Goal: Navigation & Orientation: Understand site structure

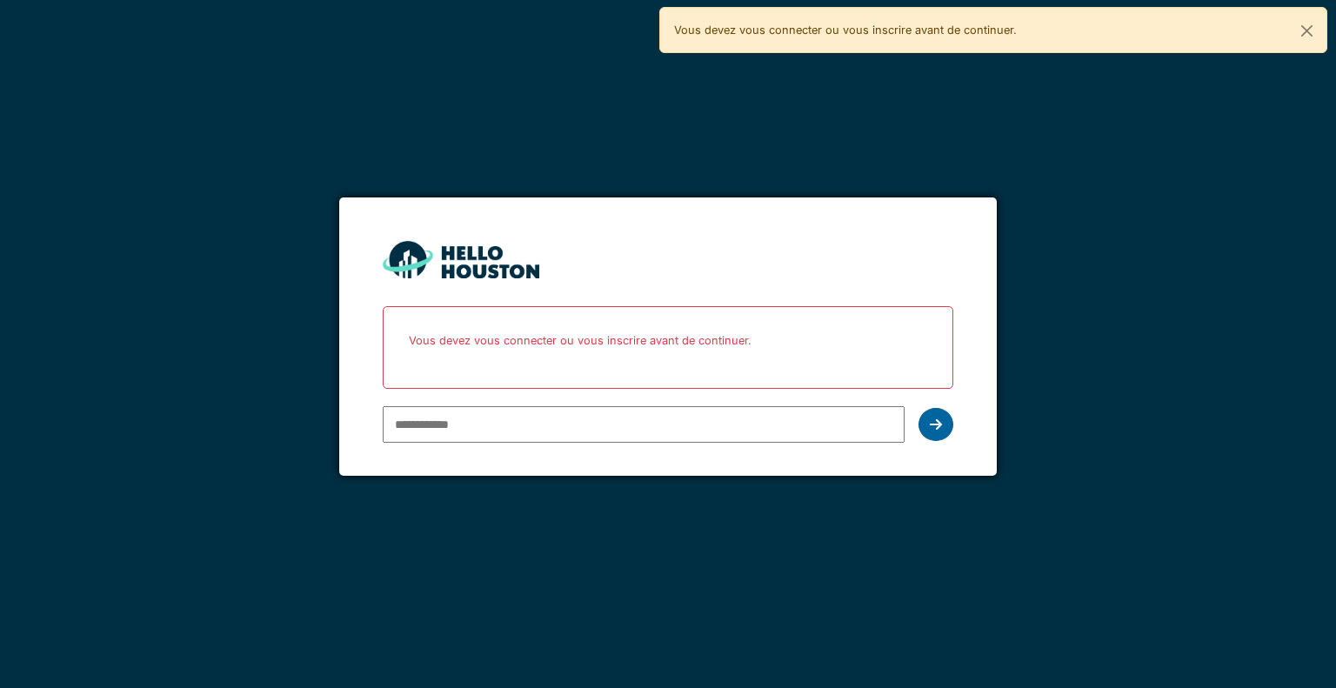
type input "**********"
click at [926, 423] on div at bounding box center [935, 424] width 35 height 33
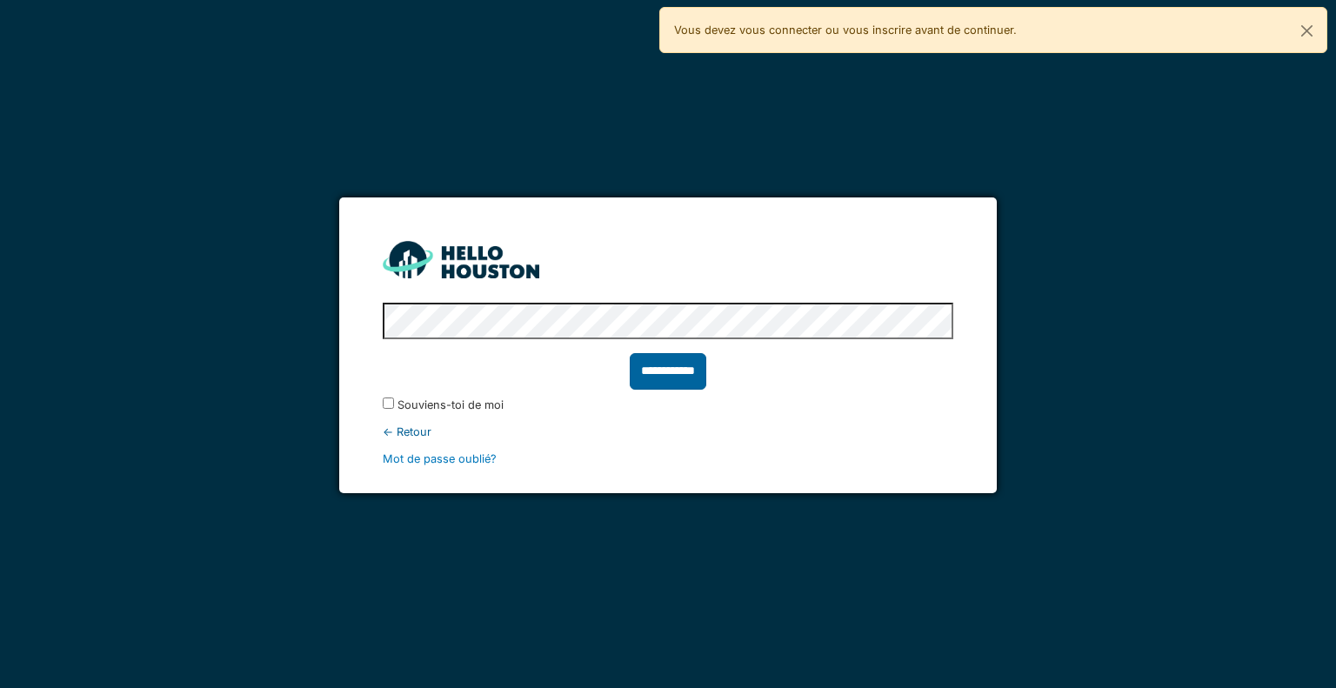
click at [644, 369] on input "**********" at bounding box center [668, 371] width 77 height 37
type input "******"
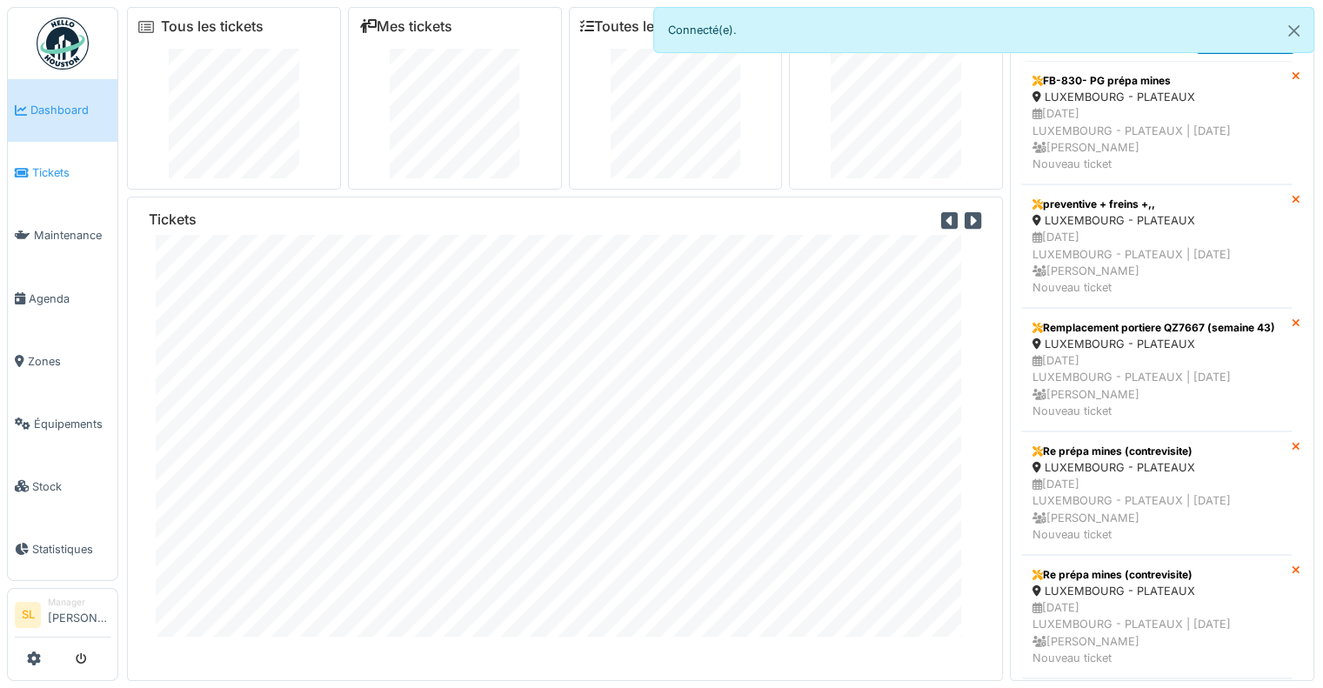
click at [59, 168] on span "Tickets" at bounding box center [71, 172] width 78 height 17
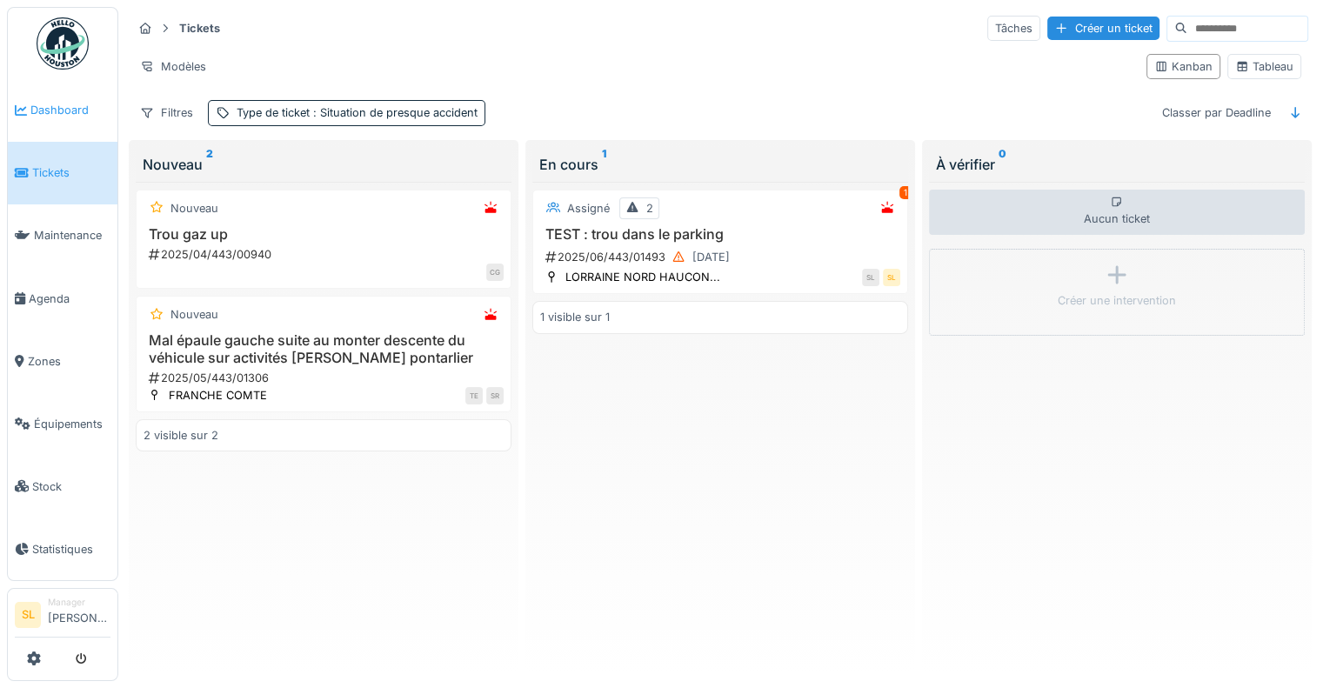
click at [68, 121] on link "Dashboard" at bounding box center [63, 110] width 110 height 63
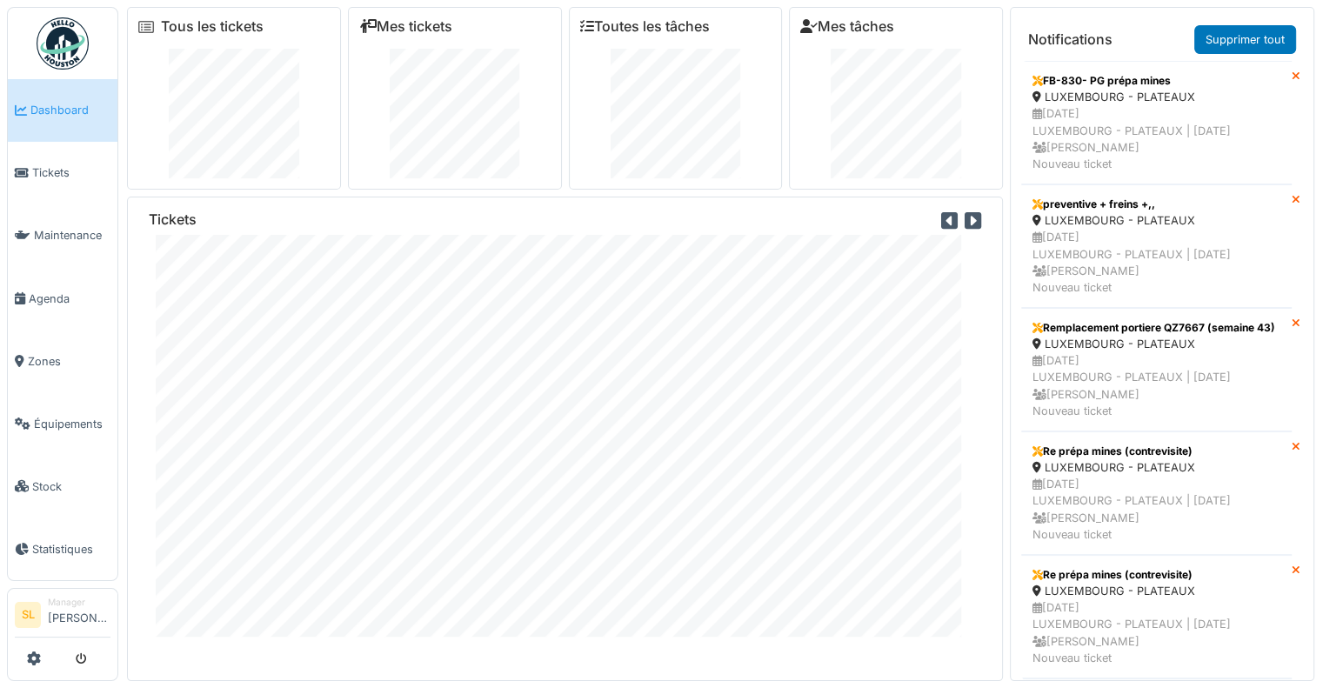
click at [52, 50] on img at bounding box center [63, 43] width 52 height 52
click at [45, 416] on span "Équipements" at bounding box center [72, 424] width 77 height 17
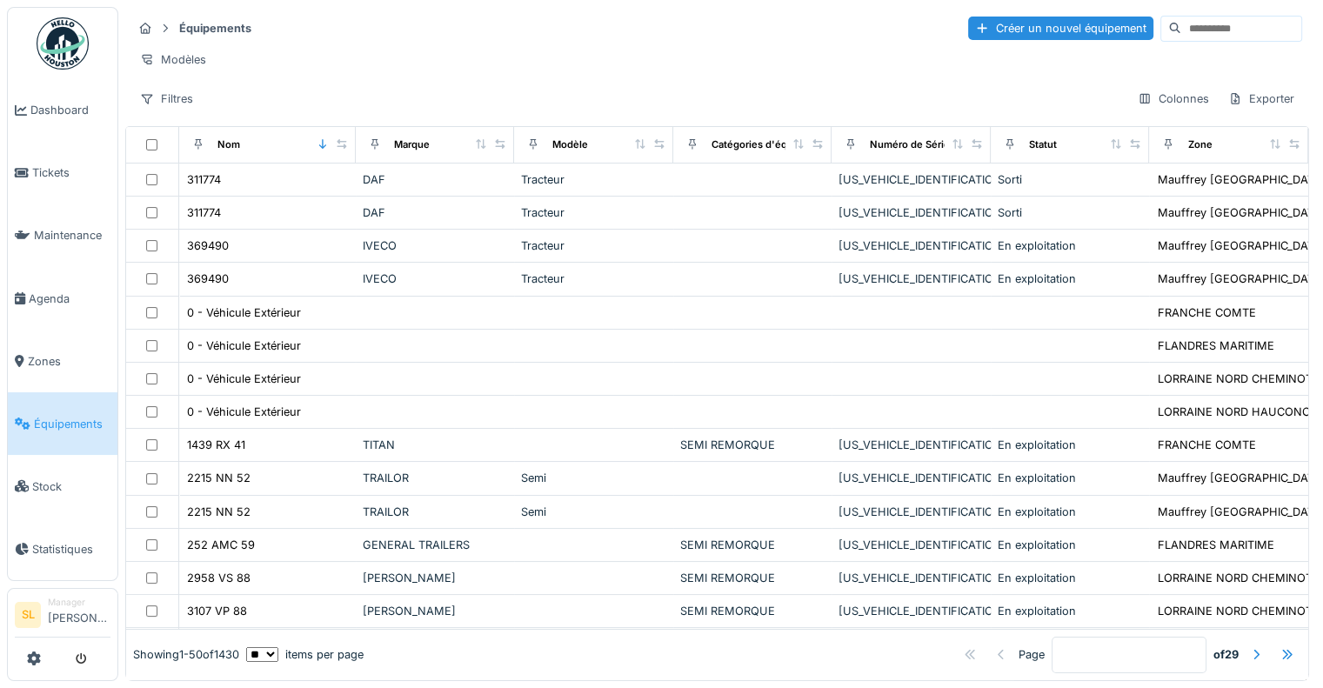
click at [49, 353] on span "Zones" at bounding box center [69, 361] width 83 height 17
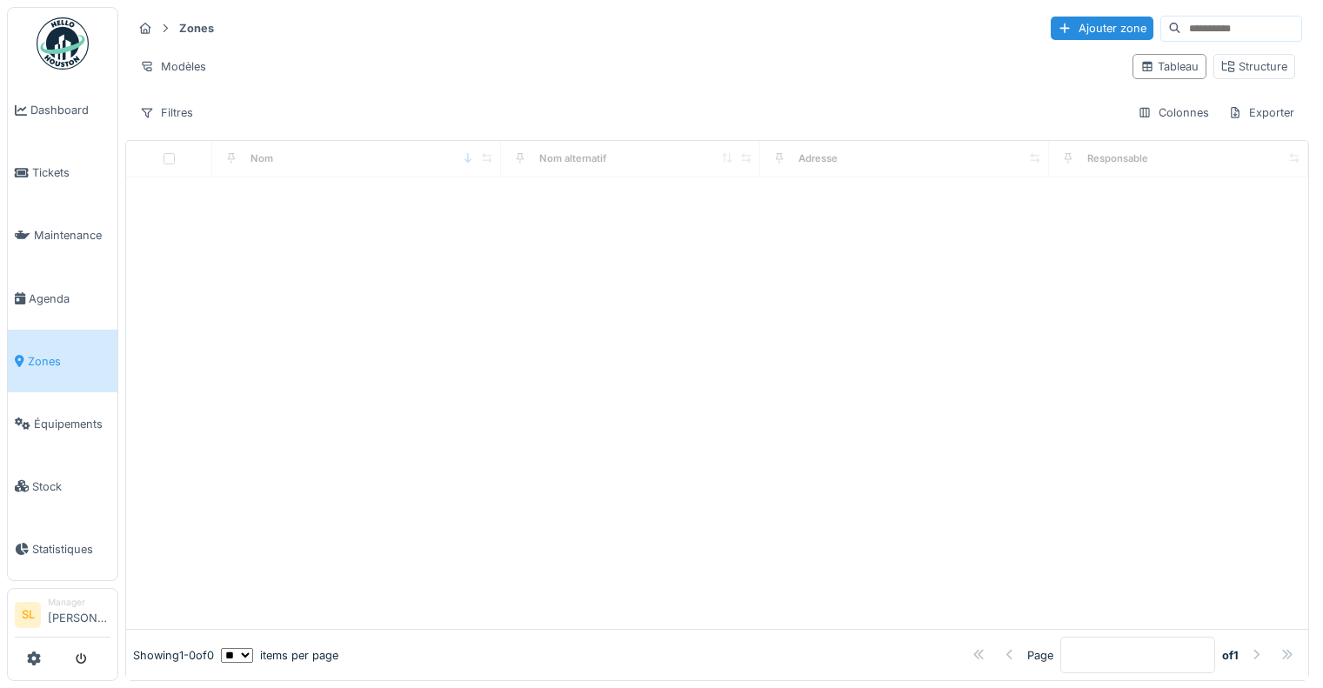
click at [63, 303] on link "Agenda" at bounding box center [63, 298] width 110 height 63
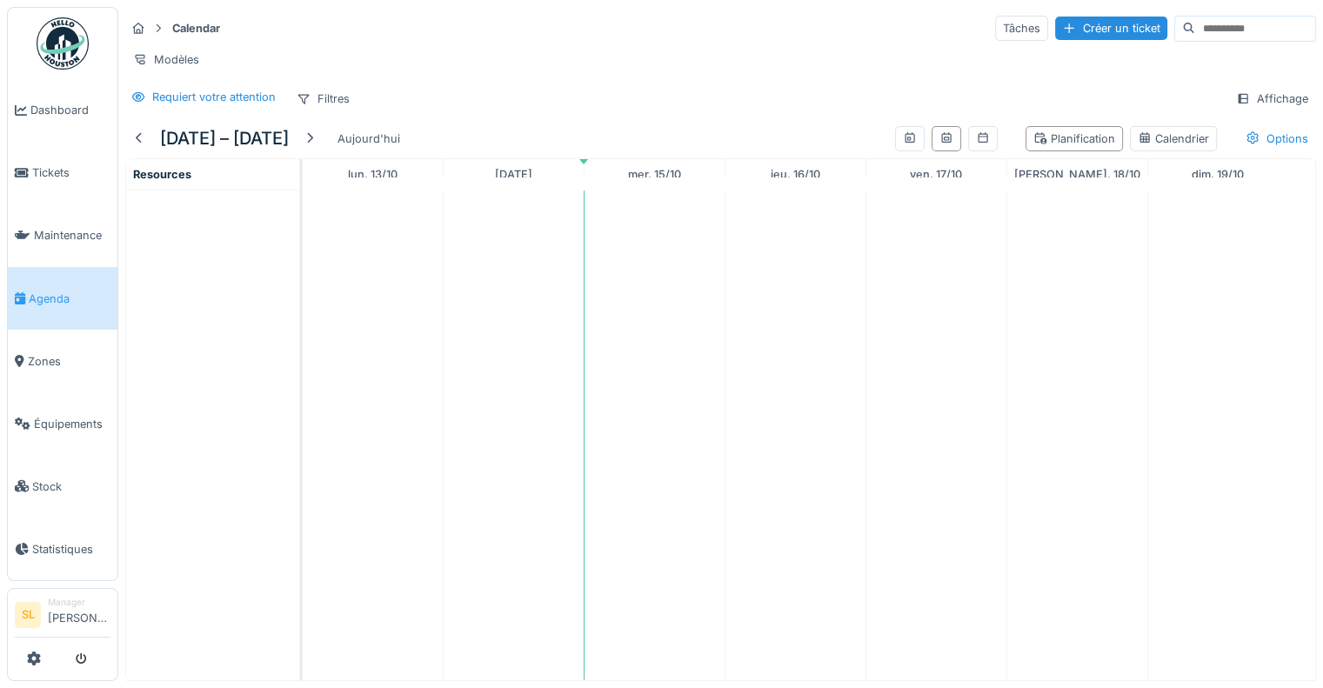
click at [83, 236] on span "Maintenance" at bounding box center [72, 235] width 77 height 17
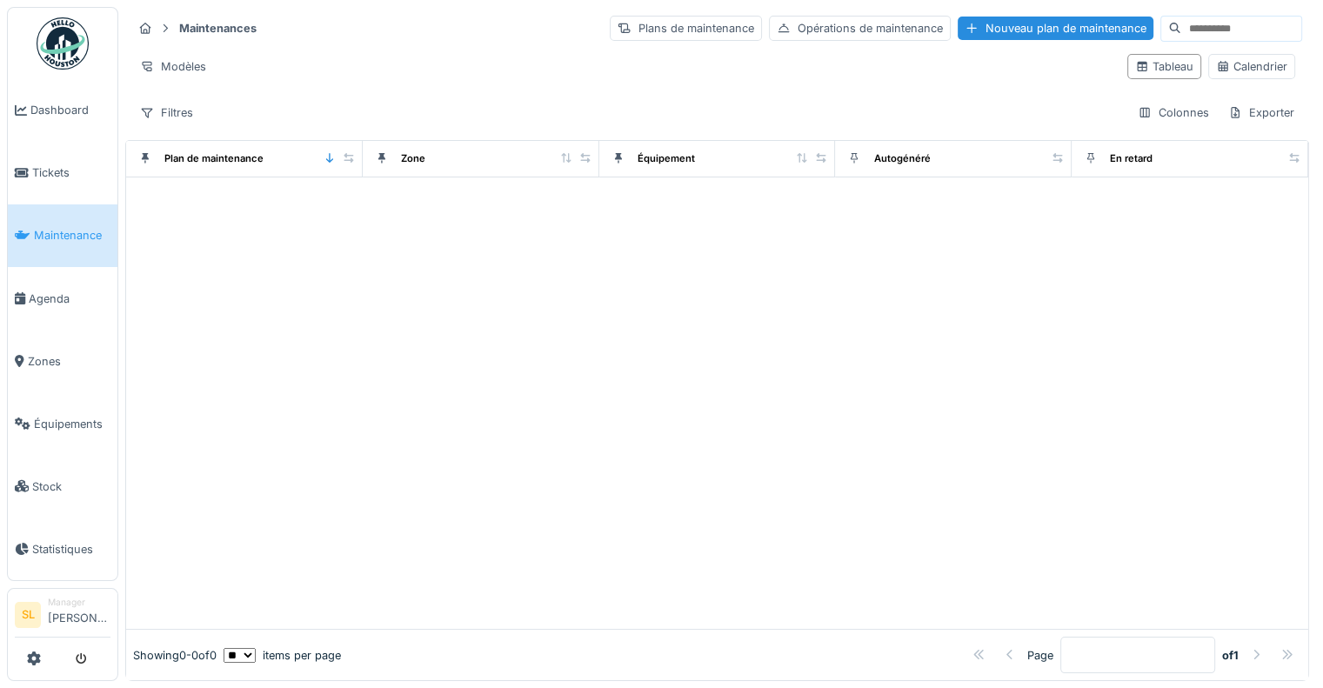
click at [72, 170] on span "Tickets" at bounding box center [71, 172] width 78 height 17
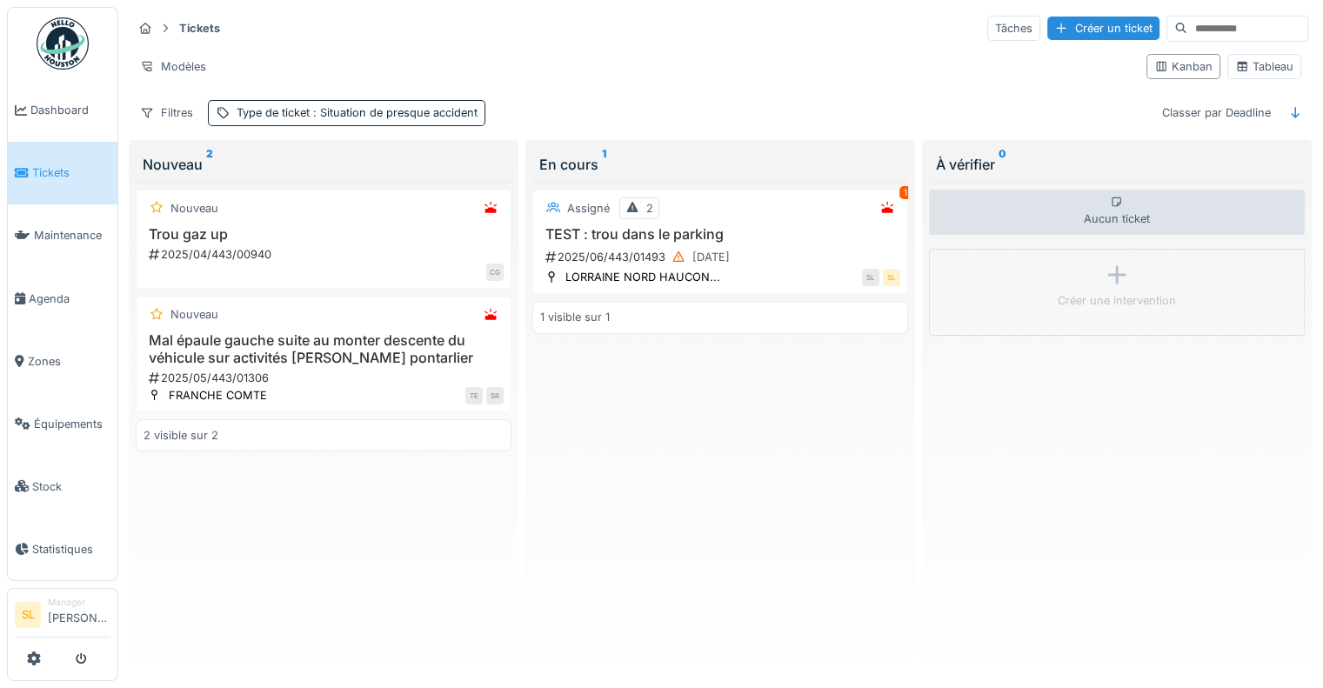
click at [82, 104] on span "Dashboard" at bounding box center [70, 110] width 80 height 17
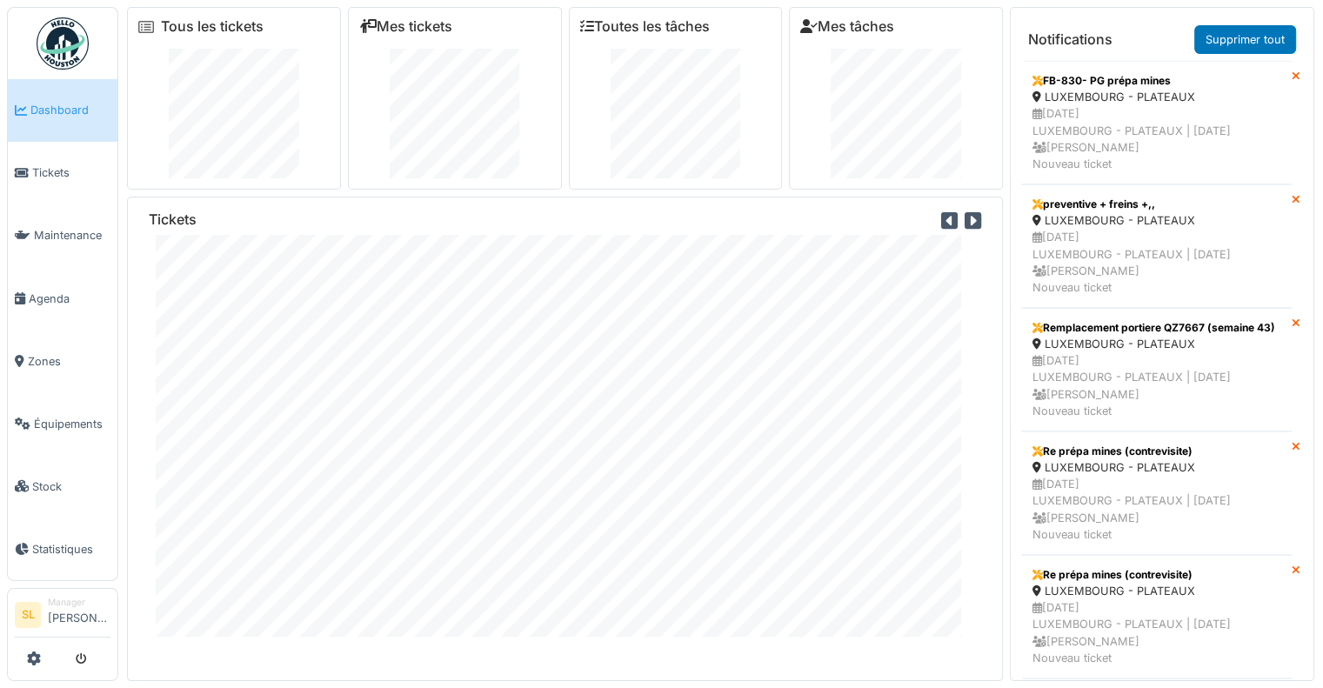
click at [964, 218] on icon at bounding box center [972, 220] width 17 height 19
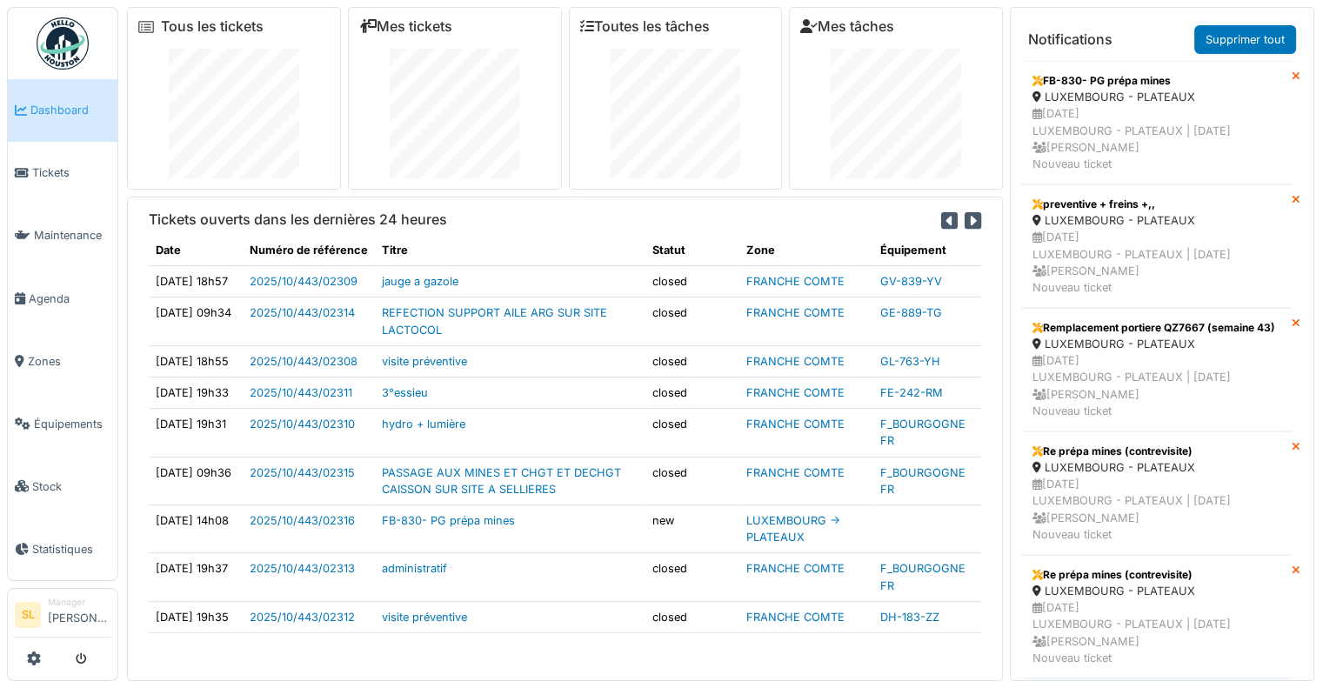
click at [941, 222] on icon at bounding box center [949, 220] width 17 height 19
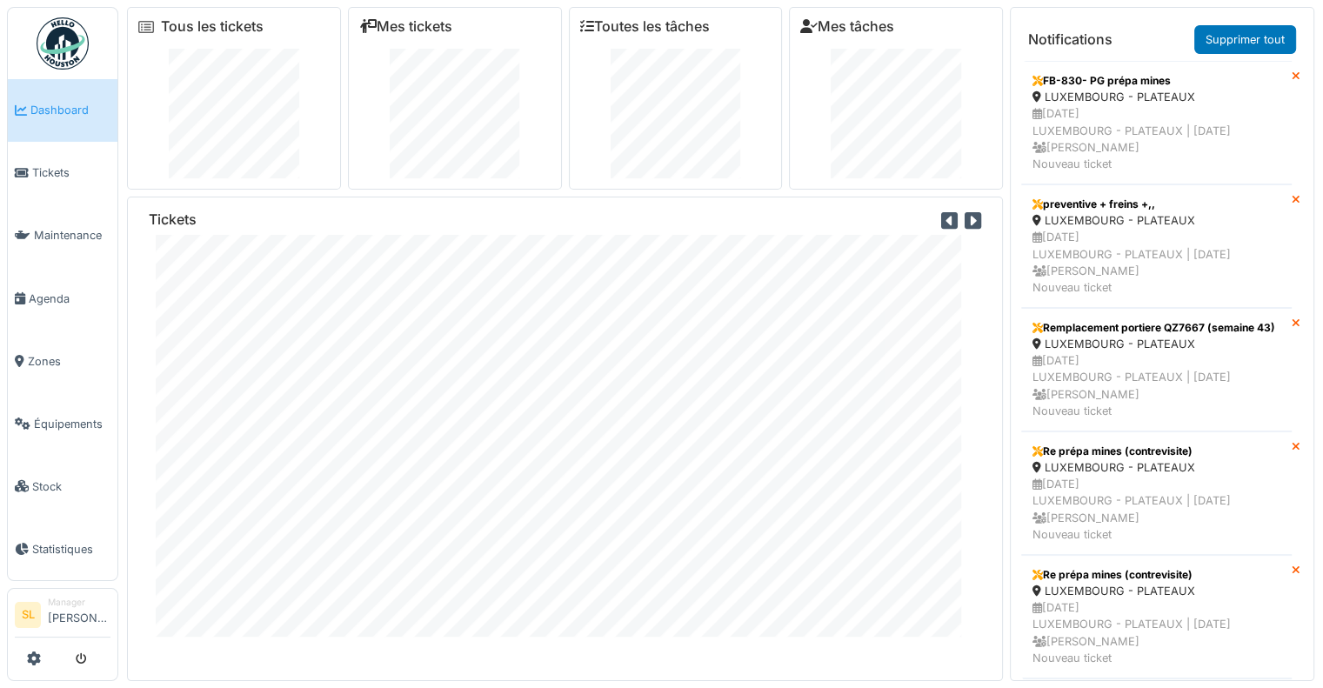
click at [45, 49] on img at bounding box center [63, 43] width 52 height 52
click at [63, 541] on span "Statistiques" at bounding box center [71, 549] width 78 height 17
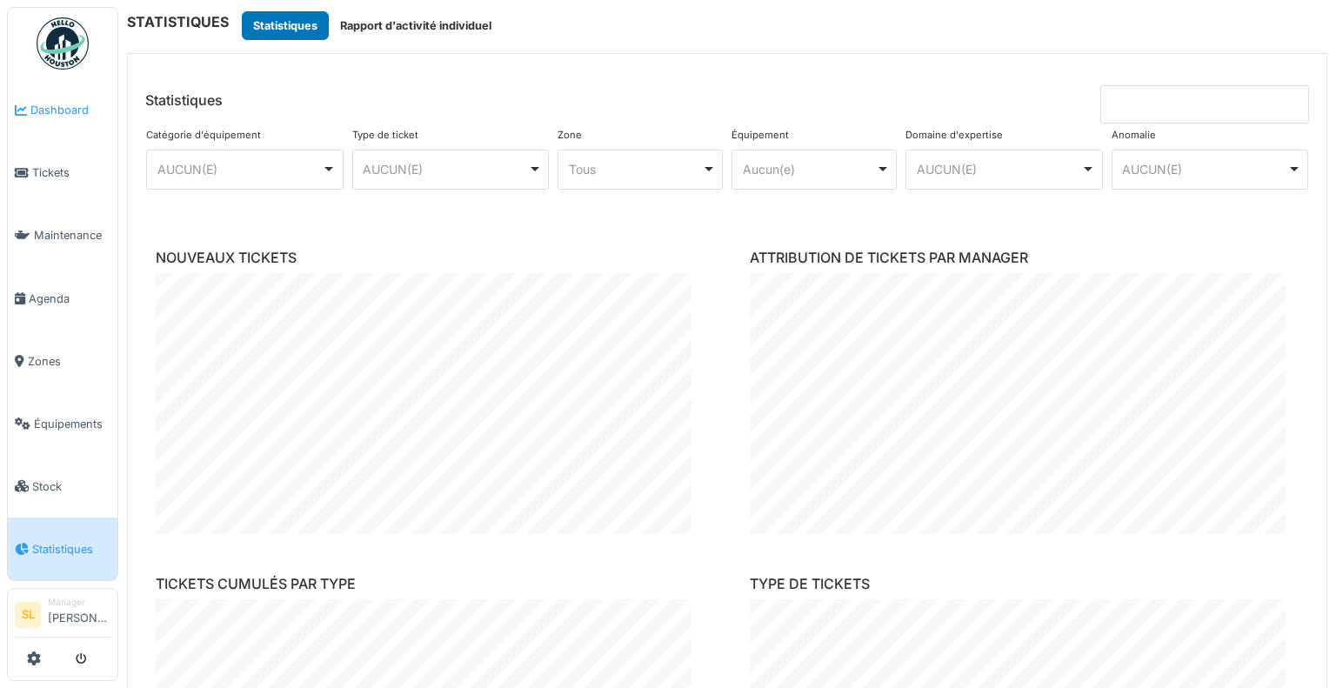
click at [70, 109] on span "Dashboard" at bounding box center [70, 110] width 80 height 17
